Goal: Task Accomplishment & Management: Manage account settings

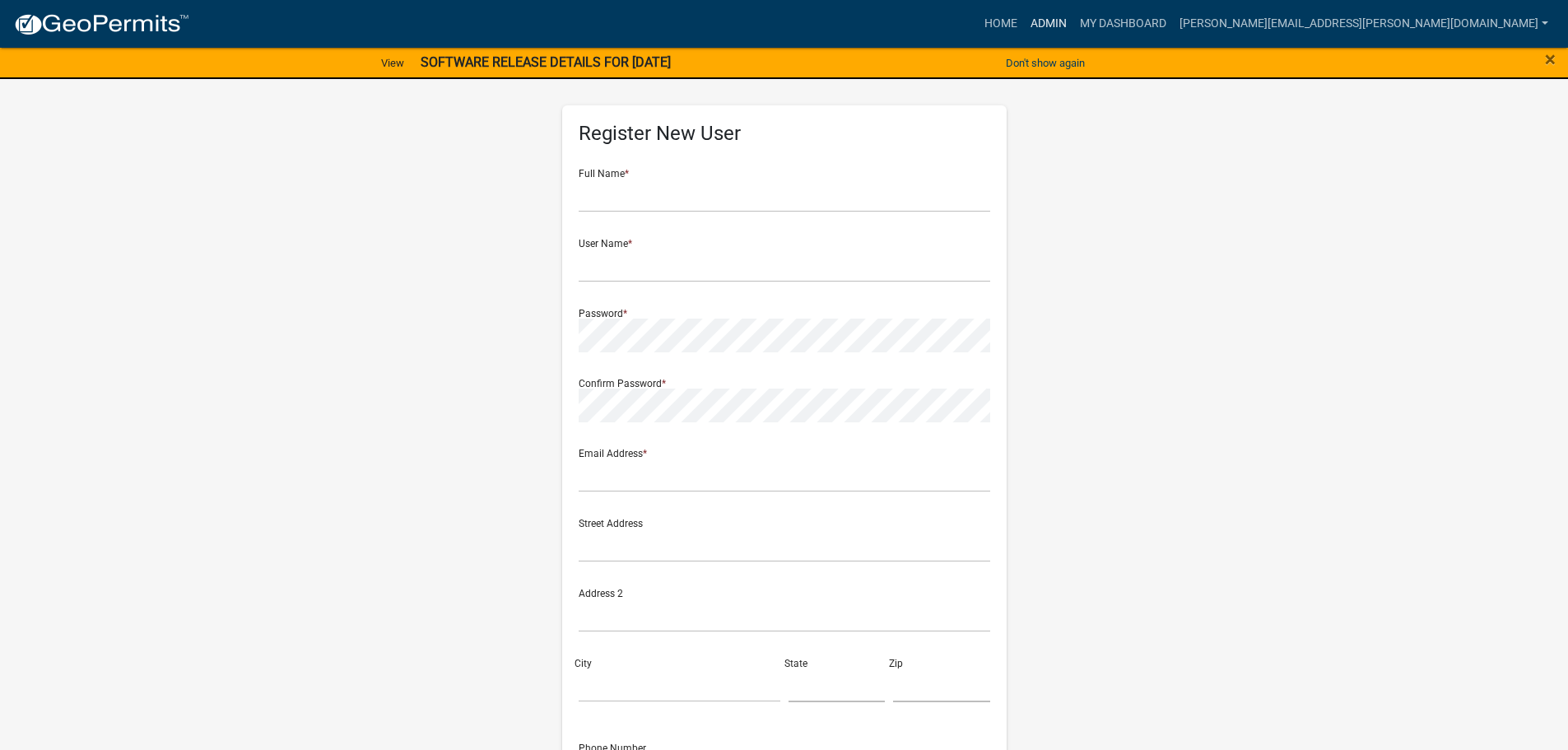
click at [1074, 17] on link "Admin" at bounding box center [1048, 24] width 49 height 31
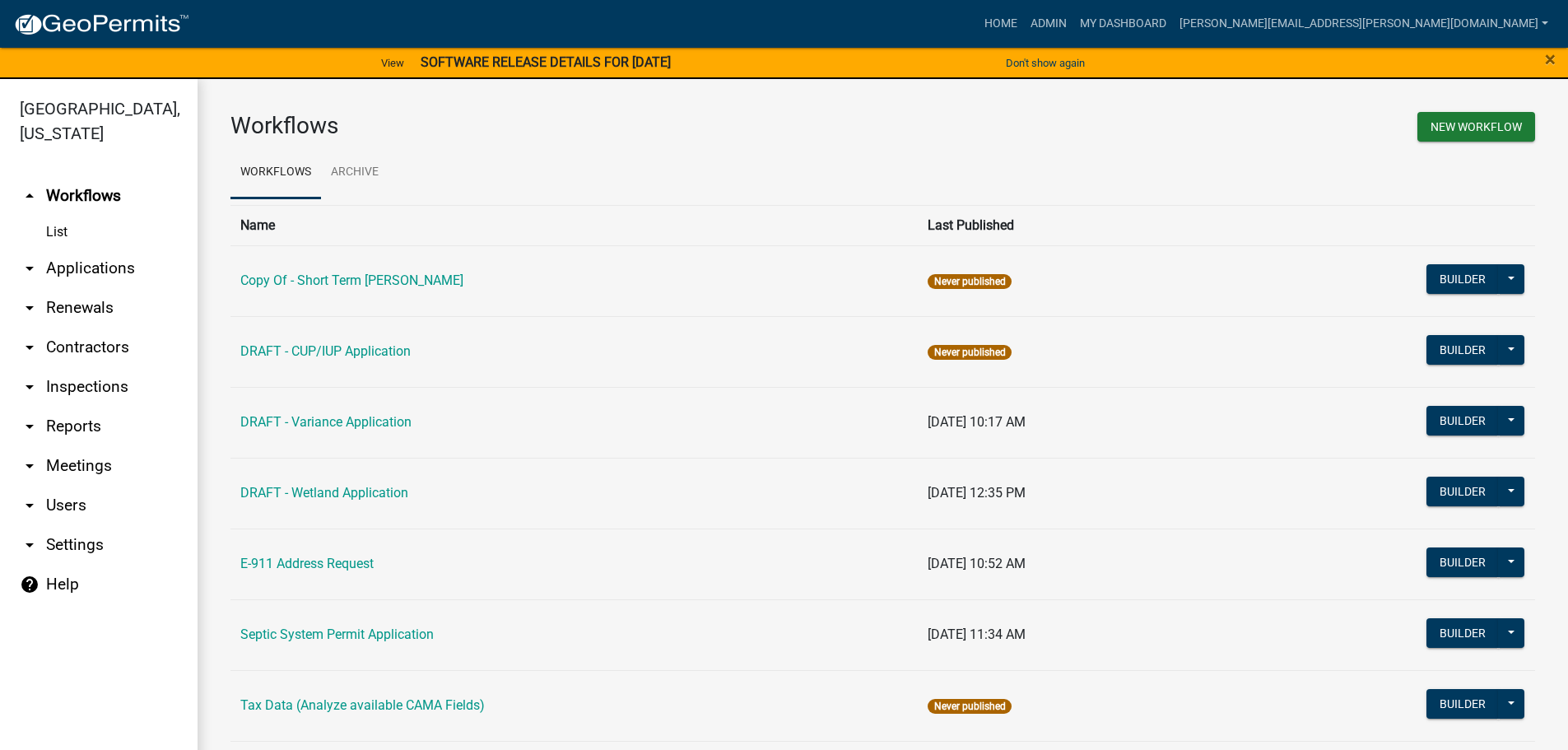
click at [98, 265] on link "arrow_drop_down Applications" at bounding box center [98, 268] width 198 height 39
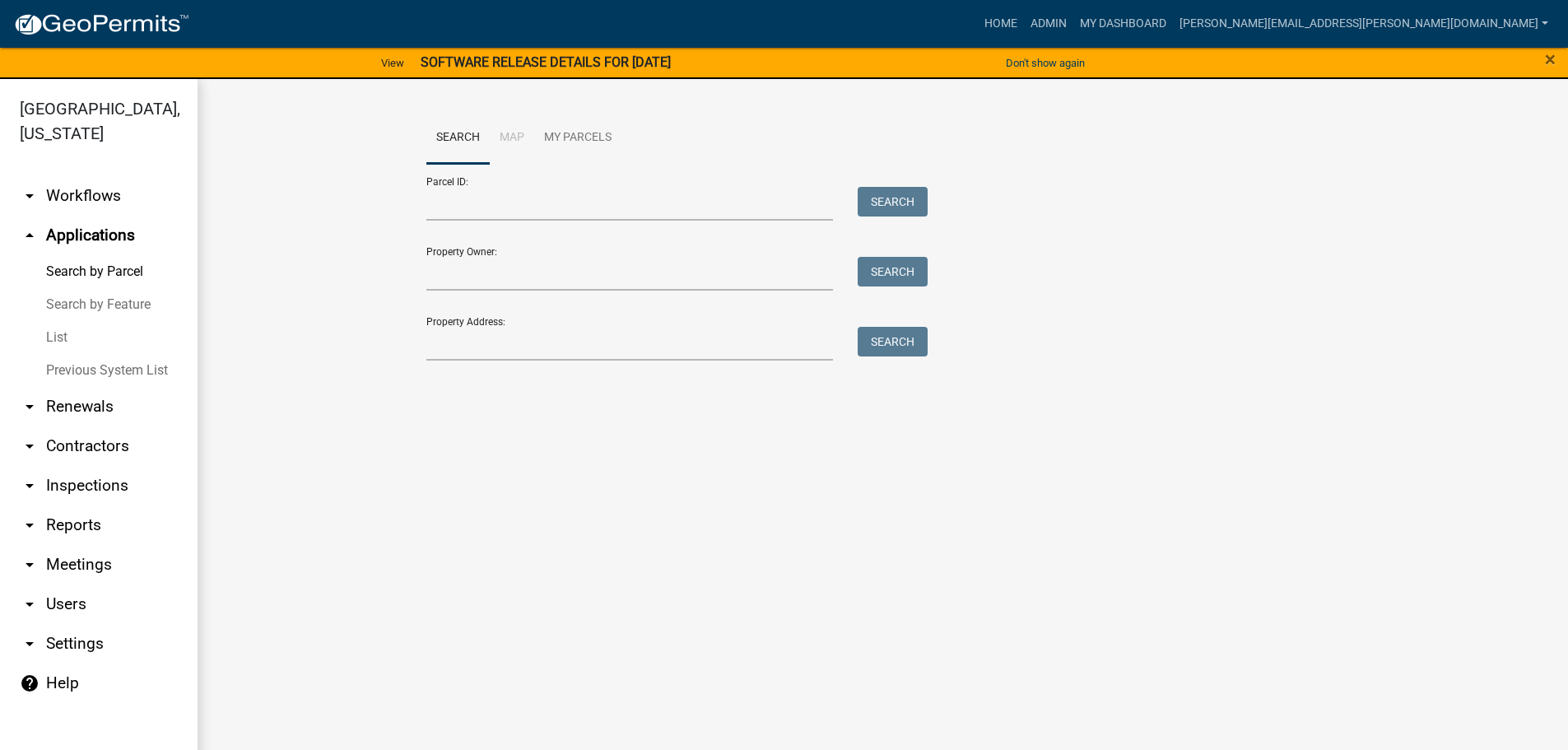
click at [67, 330] on link "List" at bounding box center [98, 337] width 198 height 33
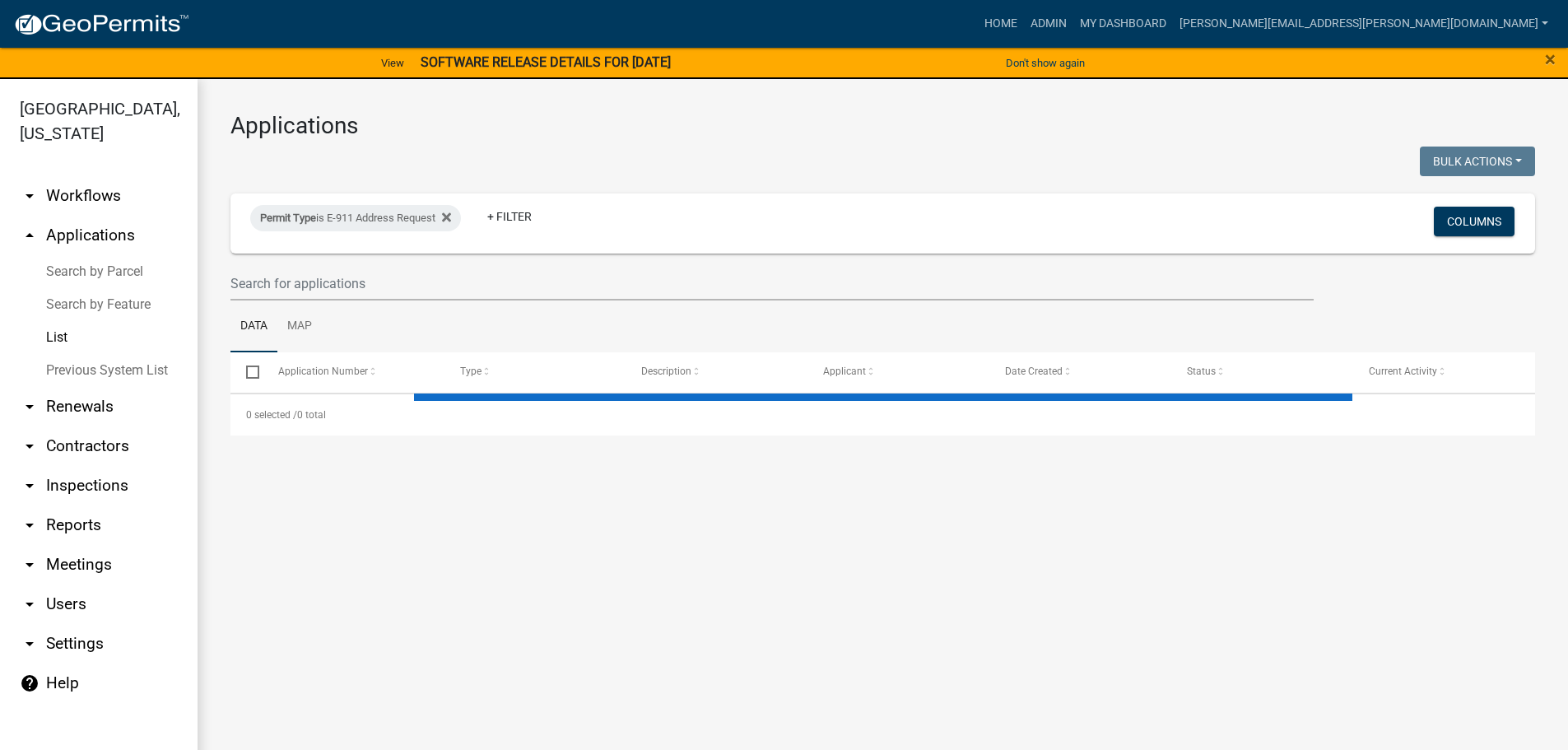
select select "3: 100"
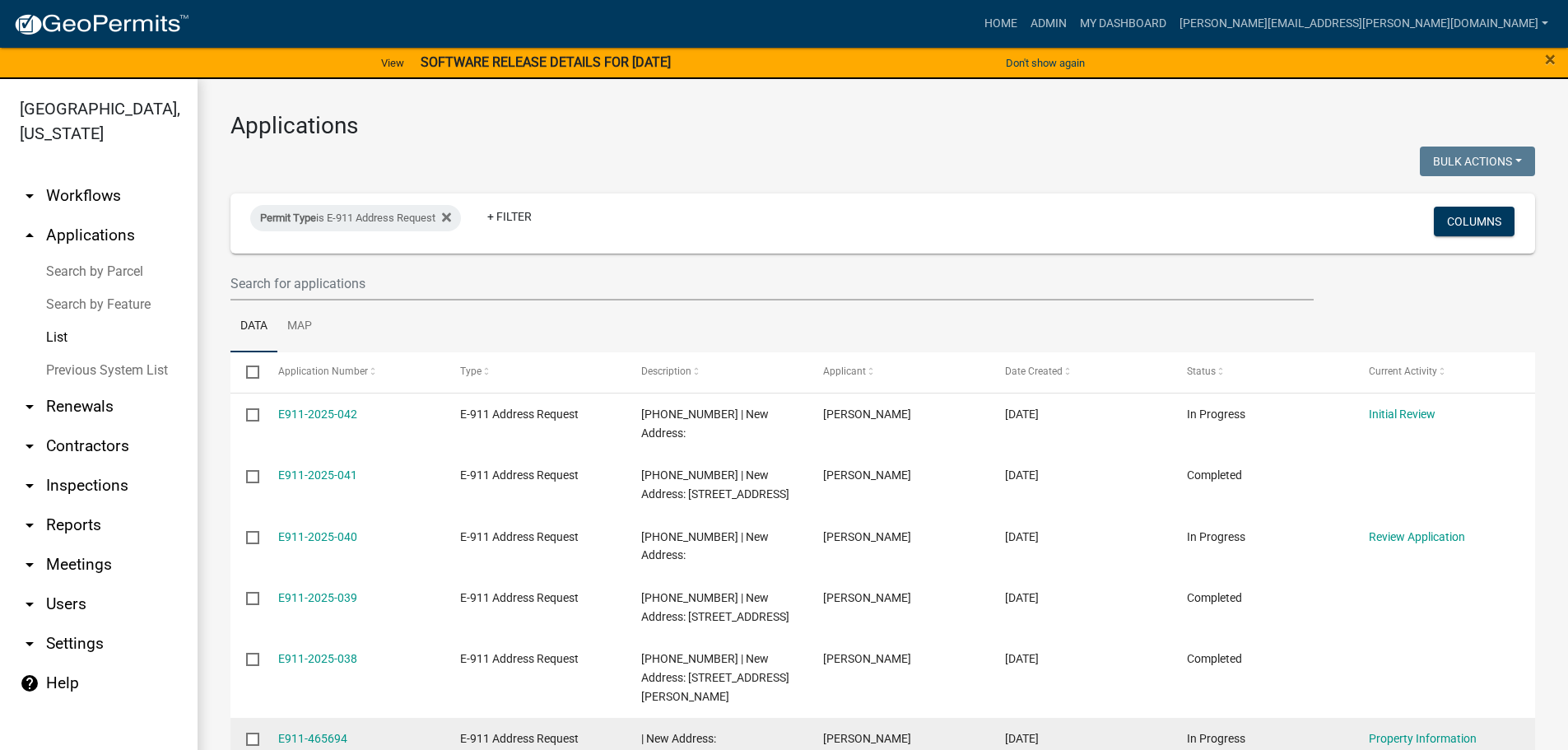
scroll to position [82, 0]
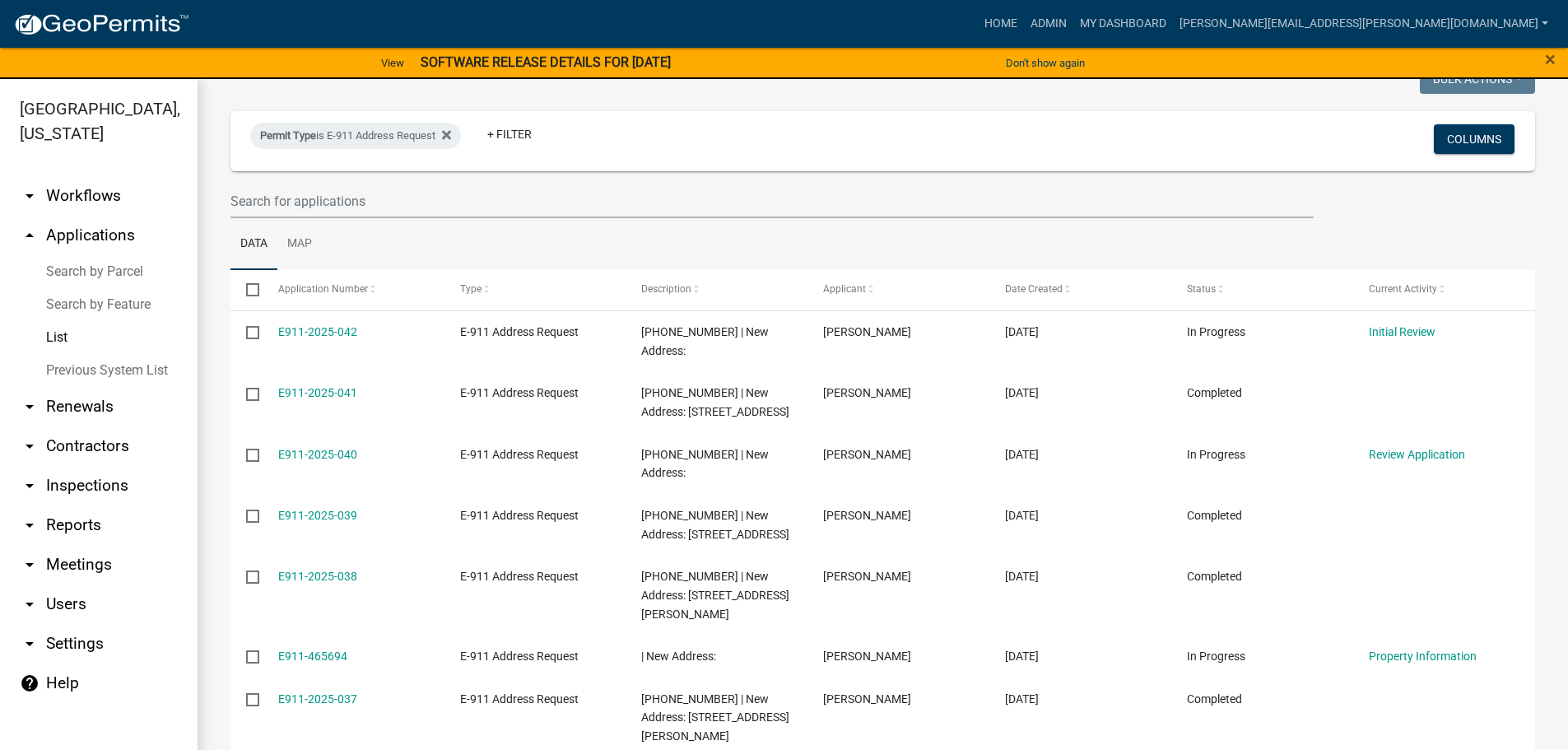
click at [0, 321] on link "List" at bounding box center [98, 337] width 198 height 33
